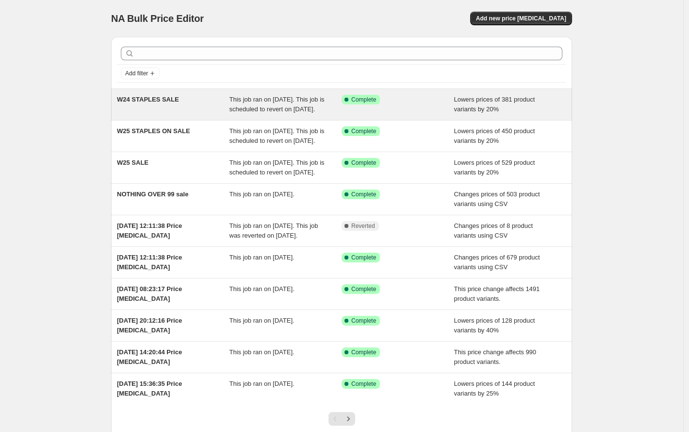
click at [200, 108] on div "W24 STAPLES SALE" at bounding box center [173, 104] width 113 height 19
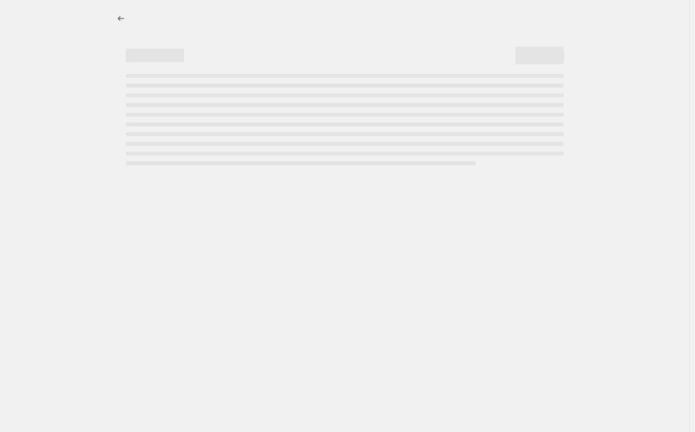
select select "percentage"
select select "collection"
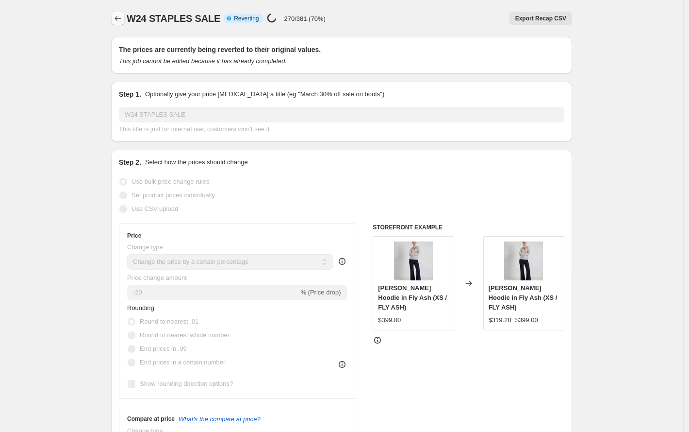
click at [121, 22] on icon "Price change jobs" at bounding box center [118, 19] width 10 height 10
